Goal: Information Seeking & Learning: Learn about a topic

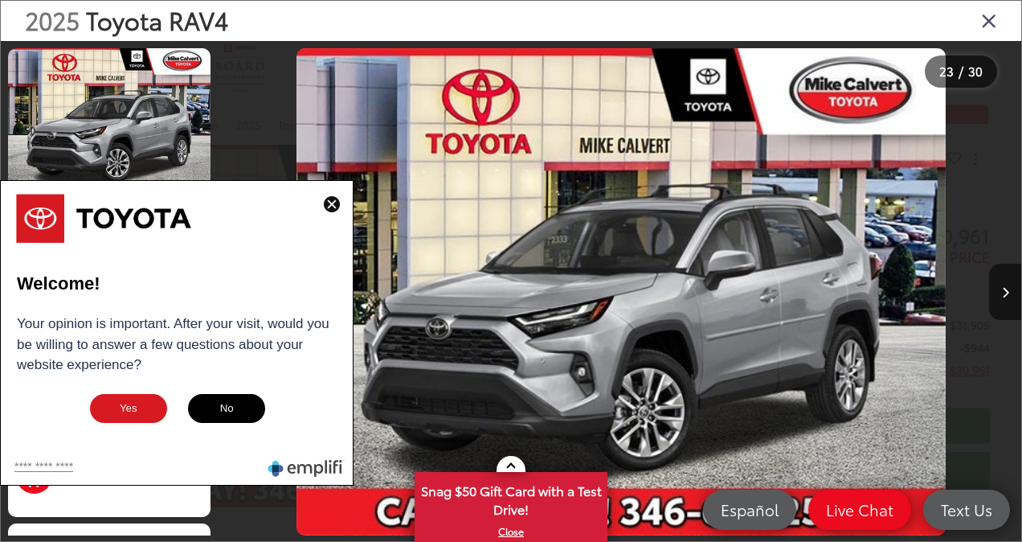
scroll to position [0, 17608]
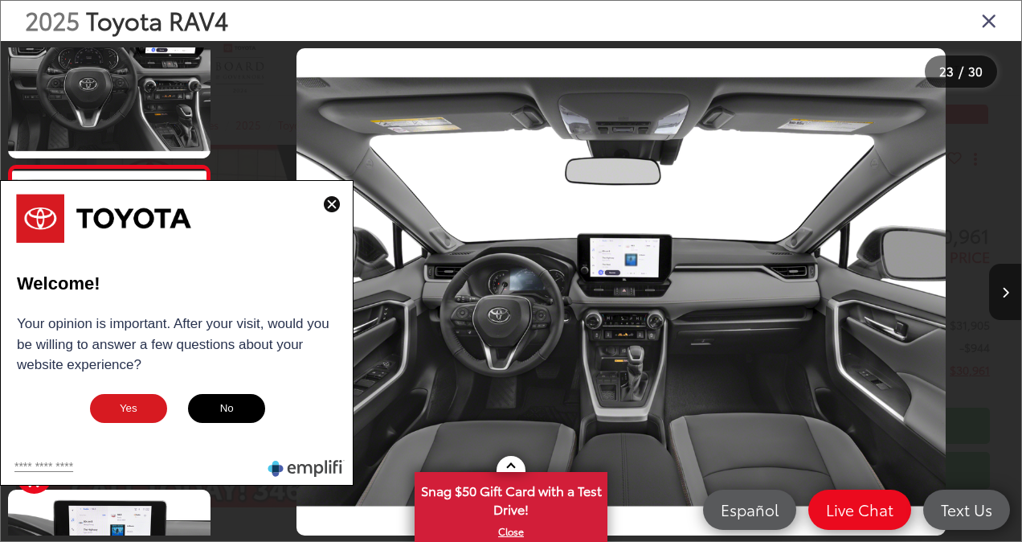
click at [329, 200] on img at bounding box center [332, 204] width 16 height 16
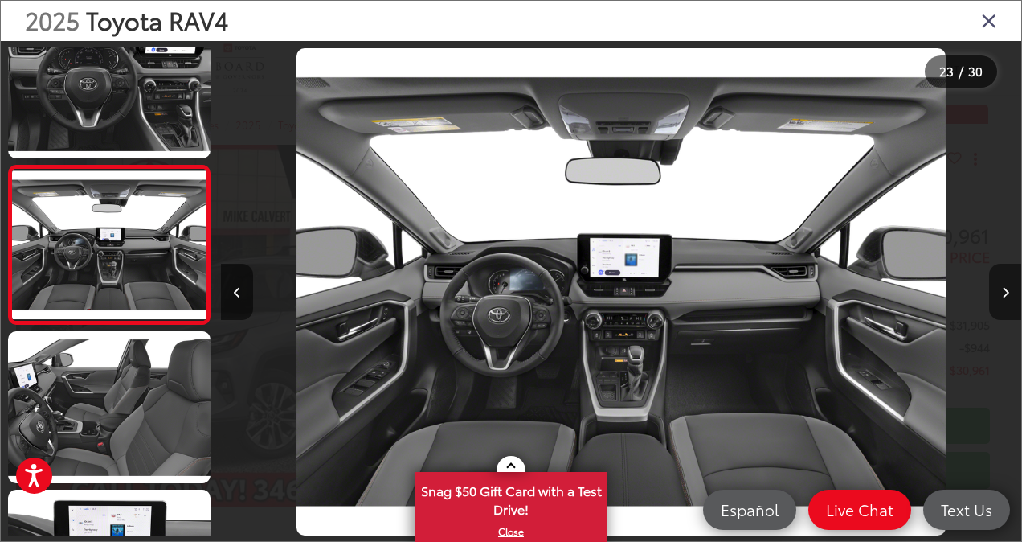
click at [996, 297] on button "Next image" at bounding box center [1005, 292] width 32 height 56
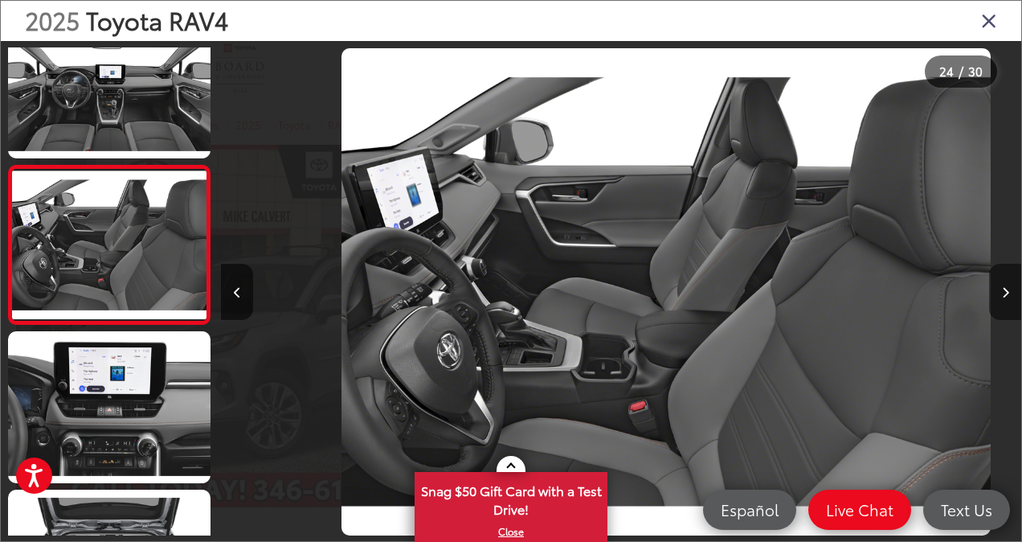
scroll to position [0, 18408]
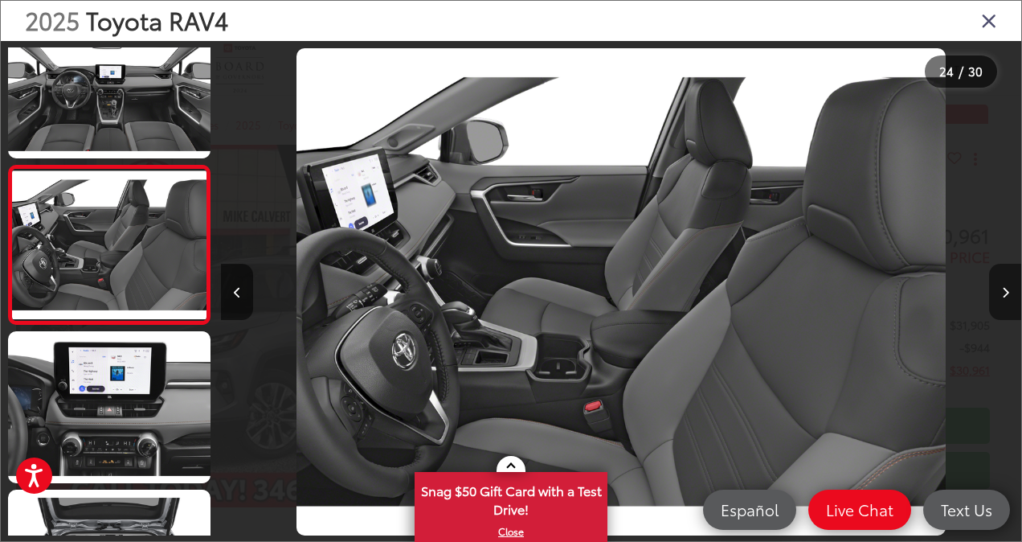
click at [996, 297] on button "Next image" at bounding box center [1005, 292] width 32 height 56
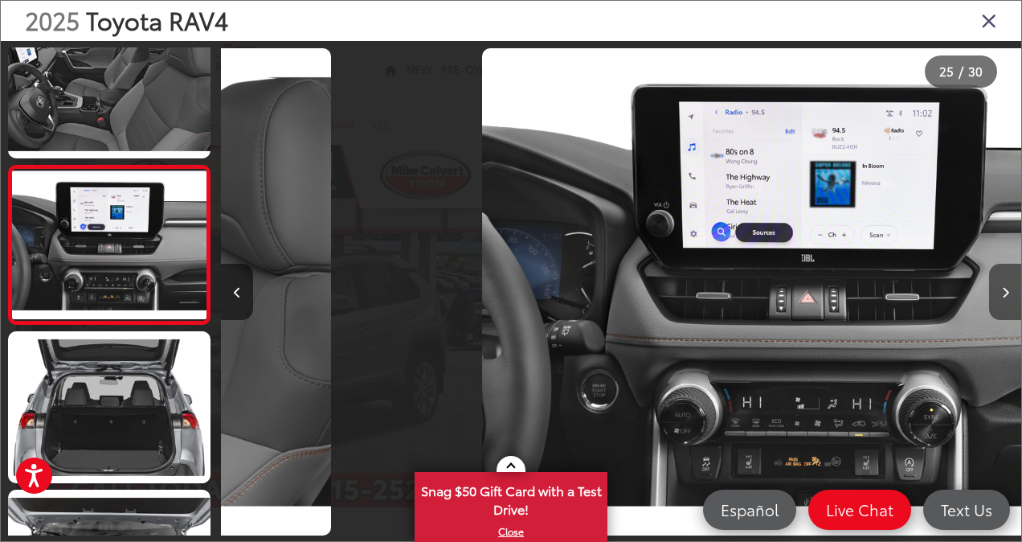
scroll to position [0, 19208]
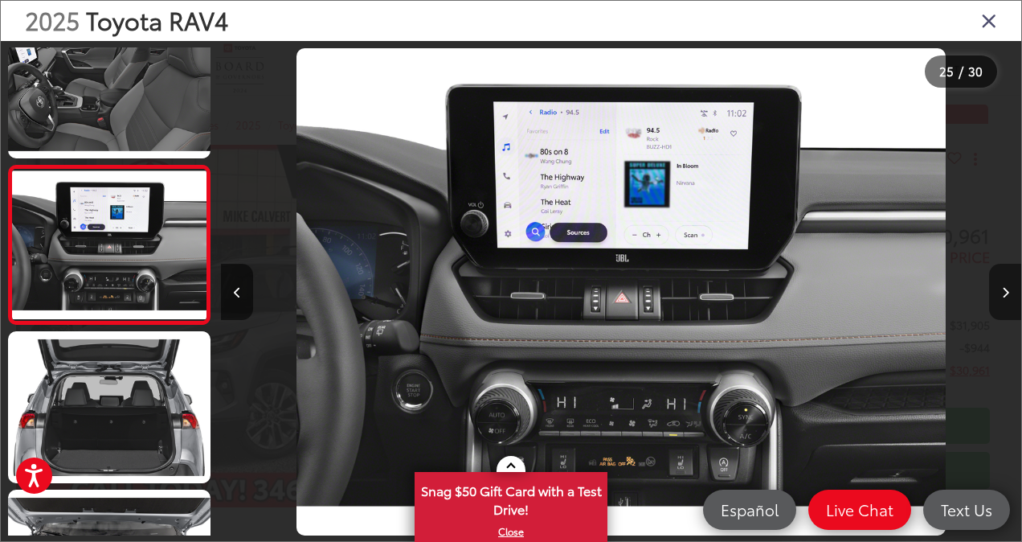
click at [996, 297] on button "Next image" at bounding box center [1005, 292] width 32 height 56
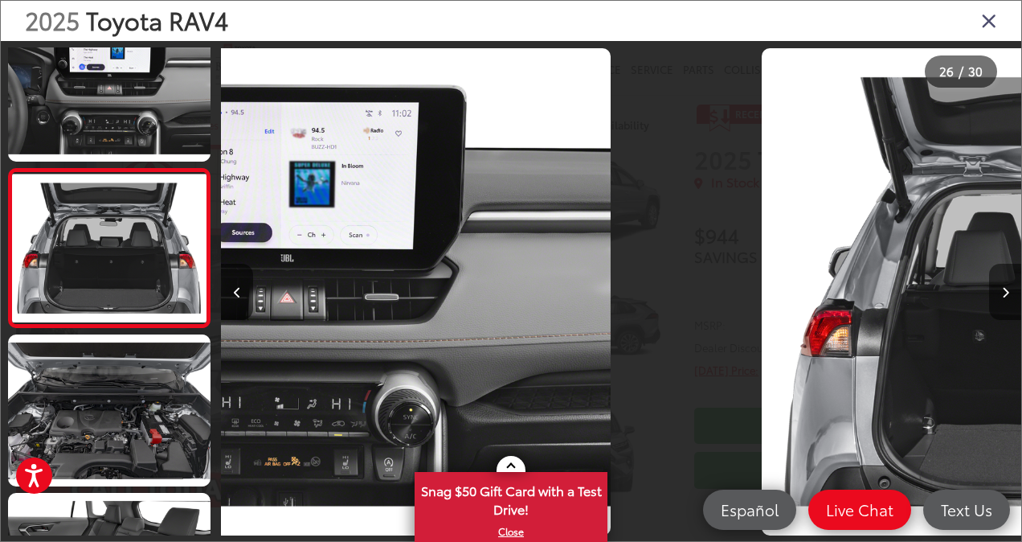
scroll to position [3841, 0]
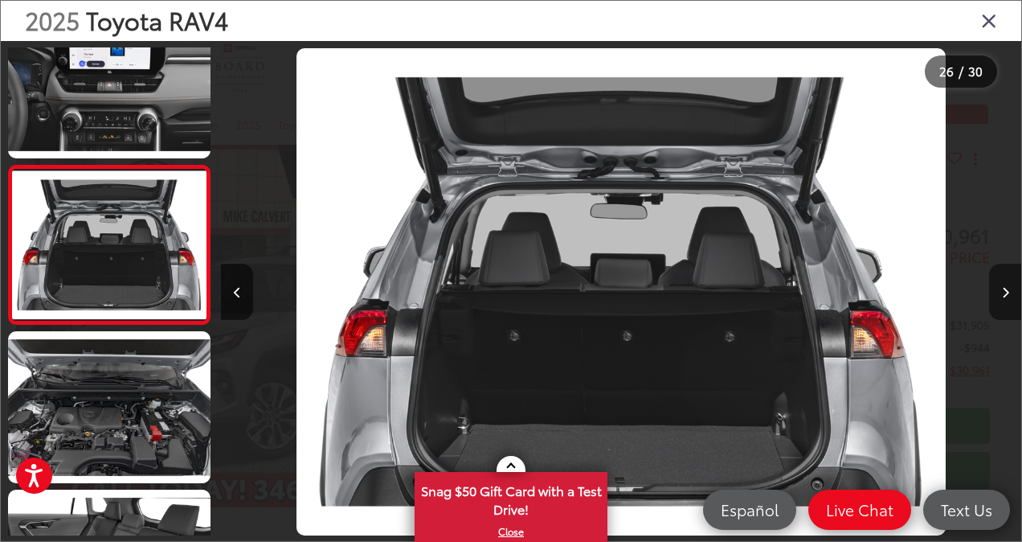
click at [996, 297] on button "Next image" at bounding box center [1005, 292] width 32 height 56
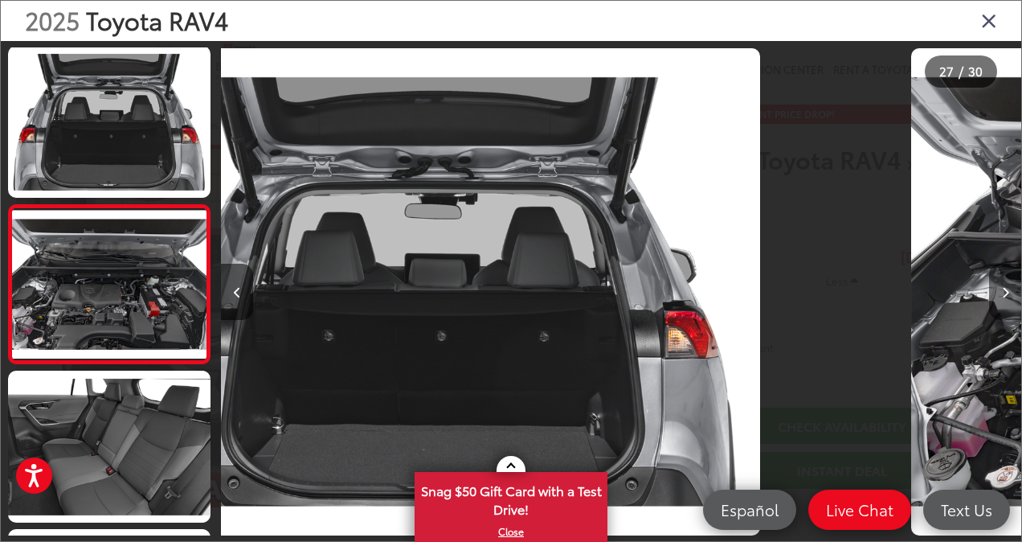
scroll to position [3999, 0]
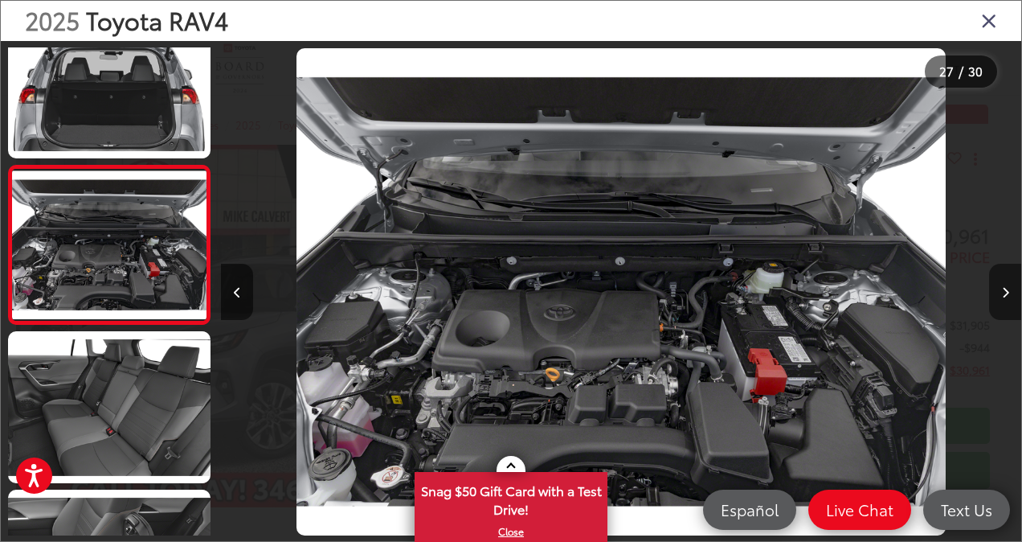
click at [996, 297] on button "Next image" at bounding box center [1005, 292] width 32 height 56
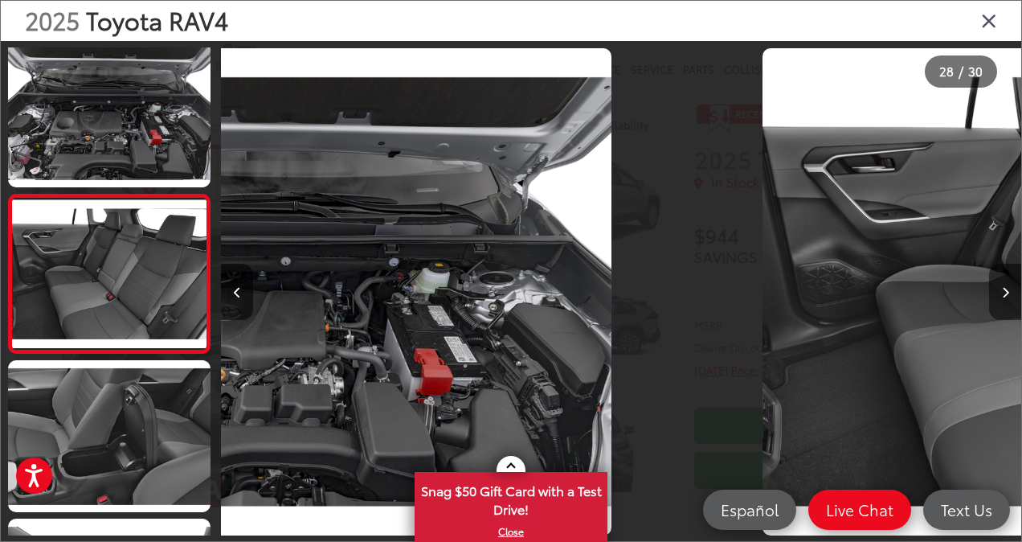
scroll to position [4158, 0]
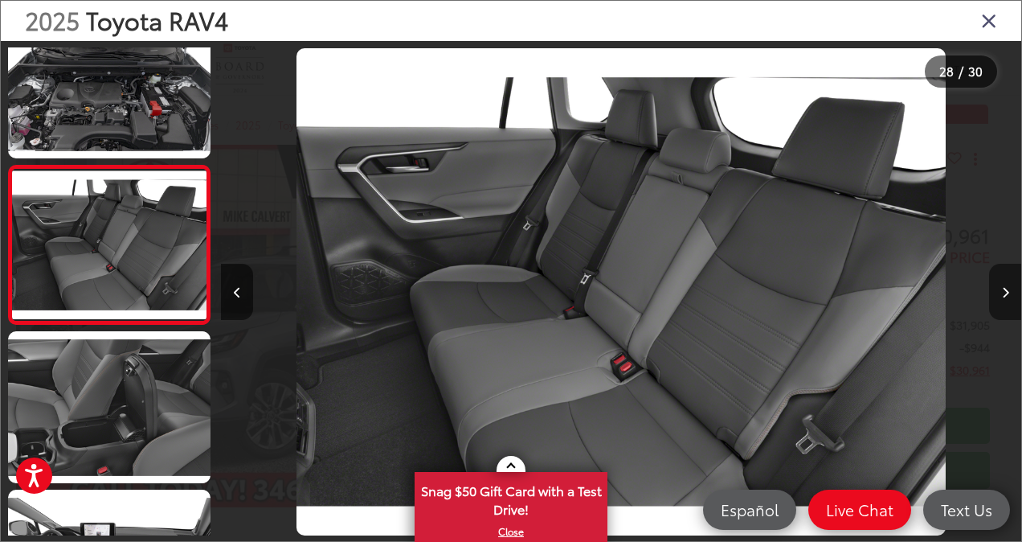
click at [996, 297] on button "Next image" at bounding box center [1005, 292] width 32 height 56
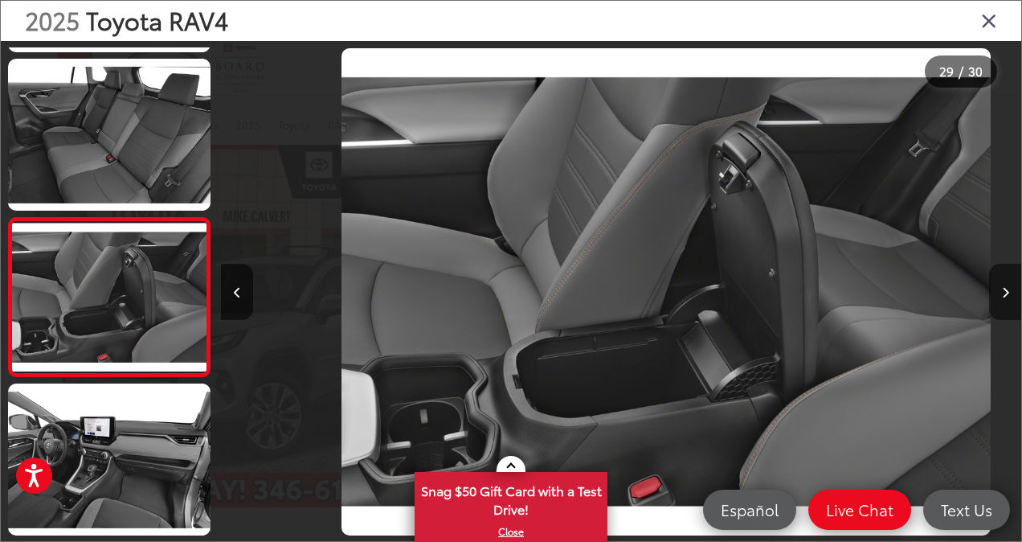
scroll to position [0, 22410]
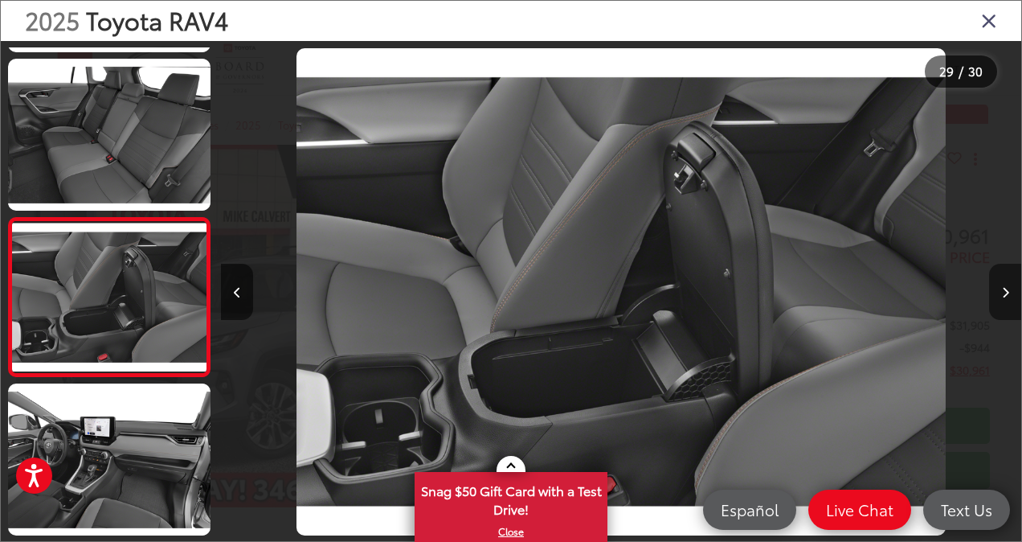
click at [996, 297] on button "Next image" at bounding box center [1005, 292] width 32 height 56
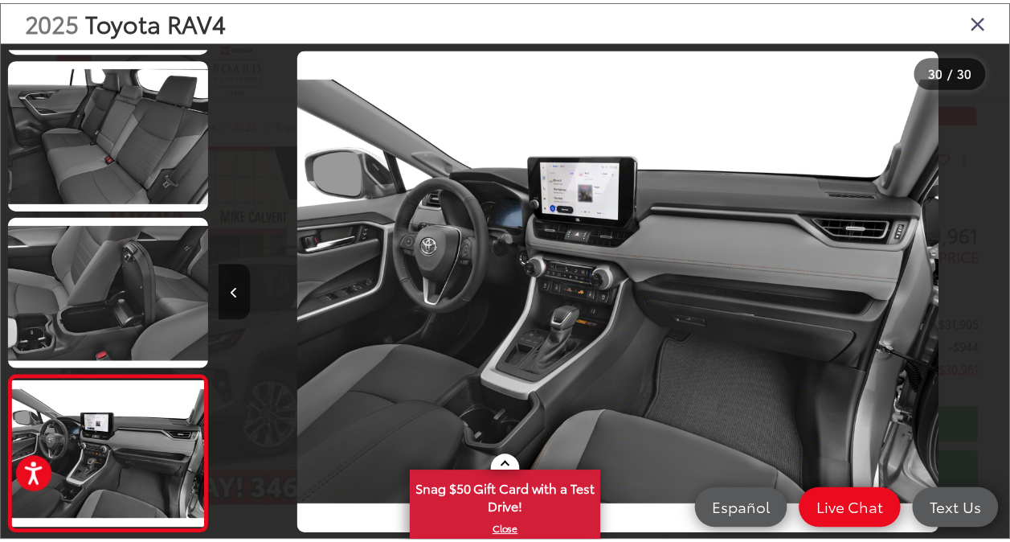
scroll to position [0, 23210]
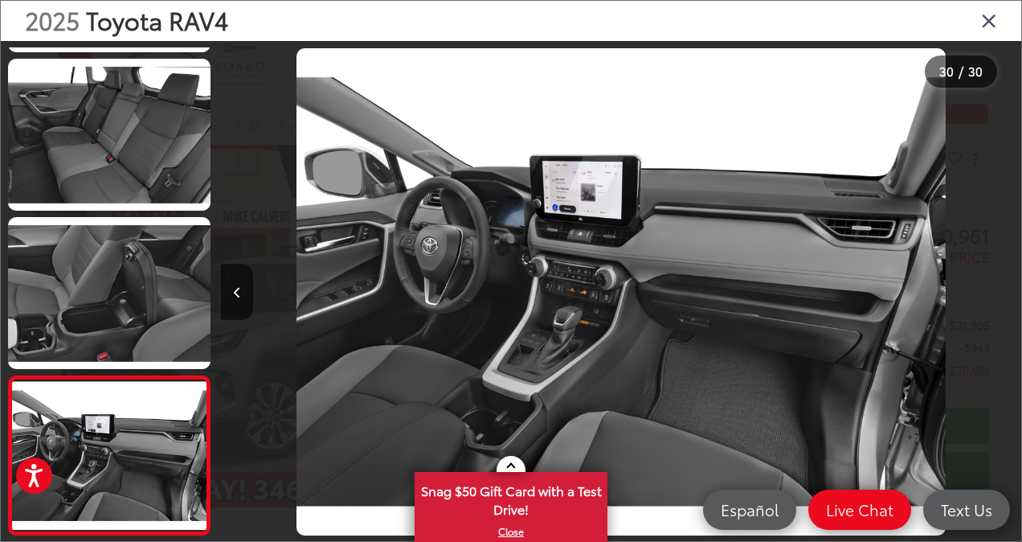
click at [986, 19] on icon "Close gallery" at bounding box center [989, 20] width 16 height 21
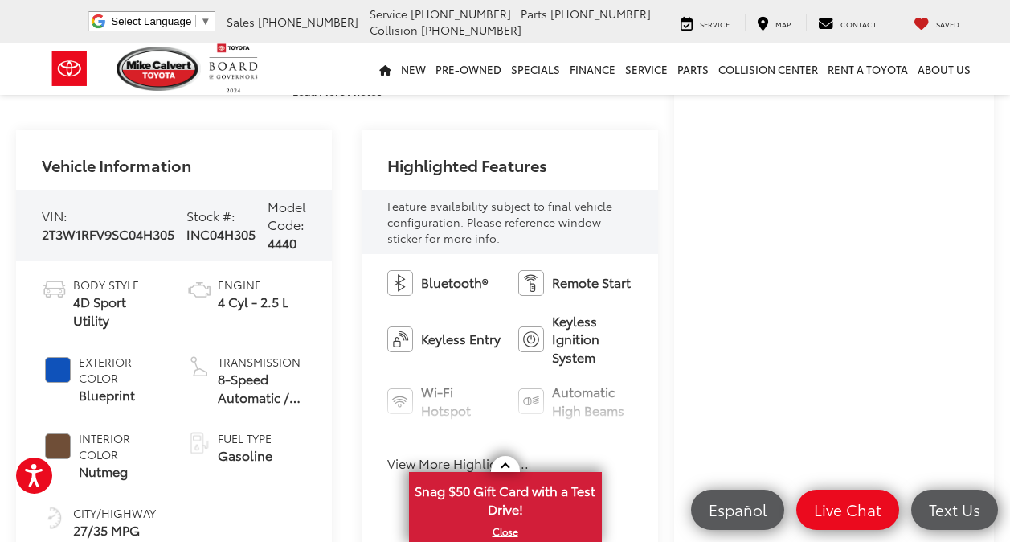
scroll to position [468, 0]
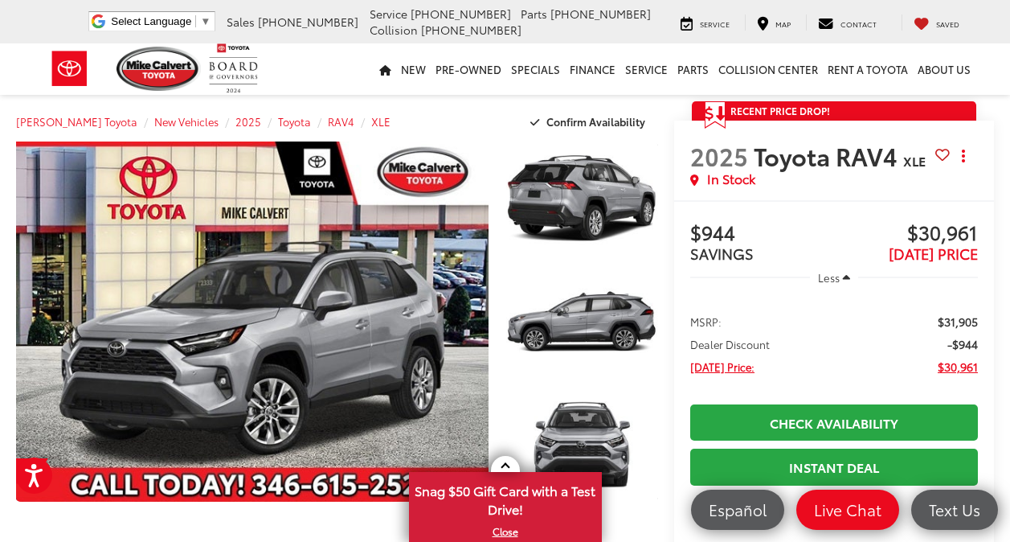
scroll to position [4, 0]
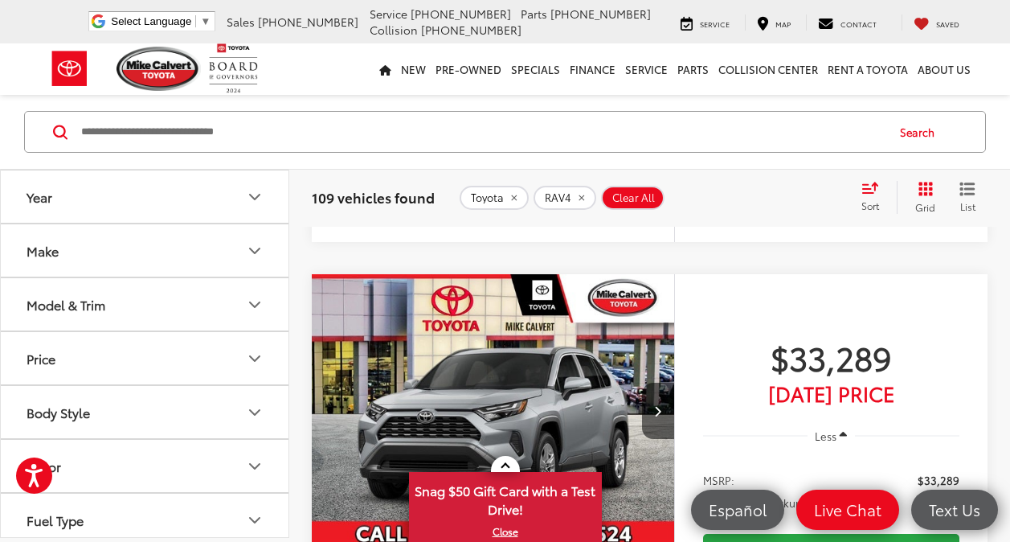
scroll to position [5381, 0]
